Goal: Task Accomplishment & Management: Use online tool/utility

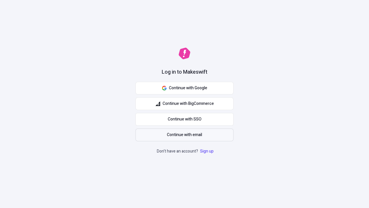
click at [184, 135] on span "Continue with email" at bounding box center [184, 134] width 35 height 6
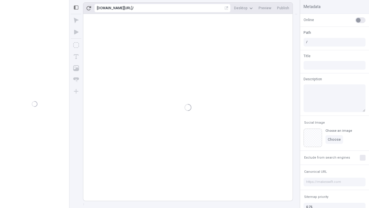
type input "/deep-link-taceo"
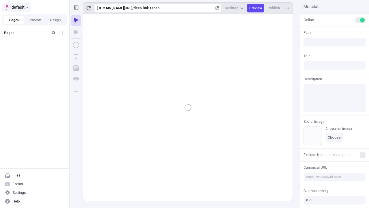
click at [16, 7] on span "default" at bounding box center [18, 7] width 13 height 7
type input "/deep-link-taceo"
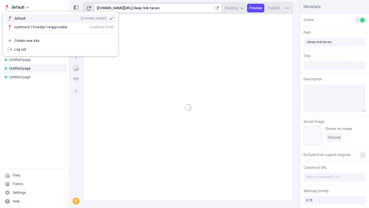
click at [81, 17] on div "qee9k4dy7d.staging.makeswift.site" at bounding box center [94, 18] width 26 height 5
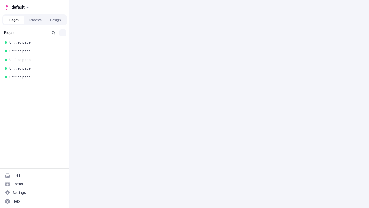
click at [63, 33] on icon "Add new" at bounding box center [62, 32] width 3 height 3
click at [93, 45] on span "Blank page" at bounding box center [97, 44] width 36 height 5
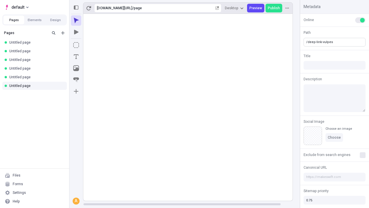
type input "/deep-link-vulpes"
click at [63, 33] on icon "Add new" at bounding box center [62, 32] width 3 height 3
click at [93, 45] on span "Blank page" at bounding box center [97, 44] width 36 height 5
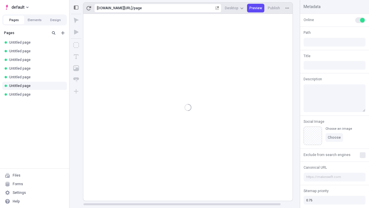
type input "/page"
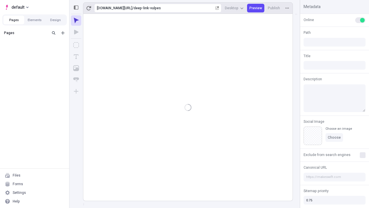
type input "/deep-link-vulpes"
